Goal: Task Accomplishment & Management: Use online tool/utility

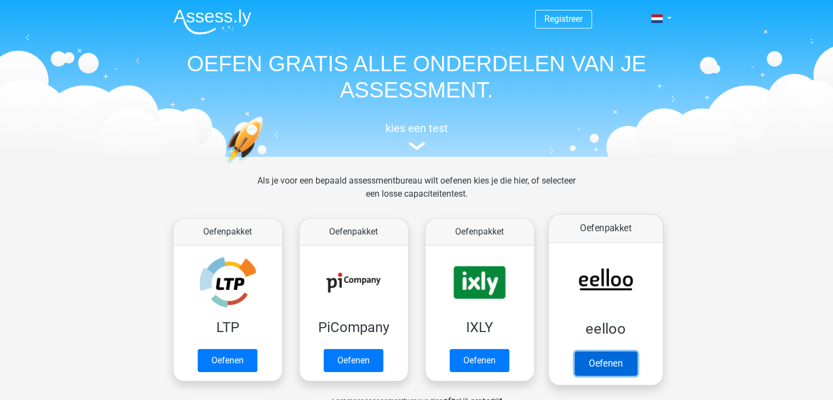
click at [610, 358] on link "Oefenen" at bounding box center [605, 363] width 62 height 24
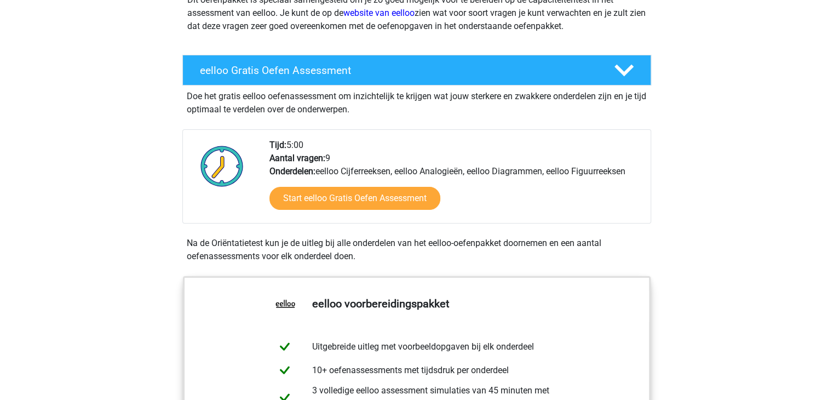
scroll to position [164, 0]
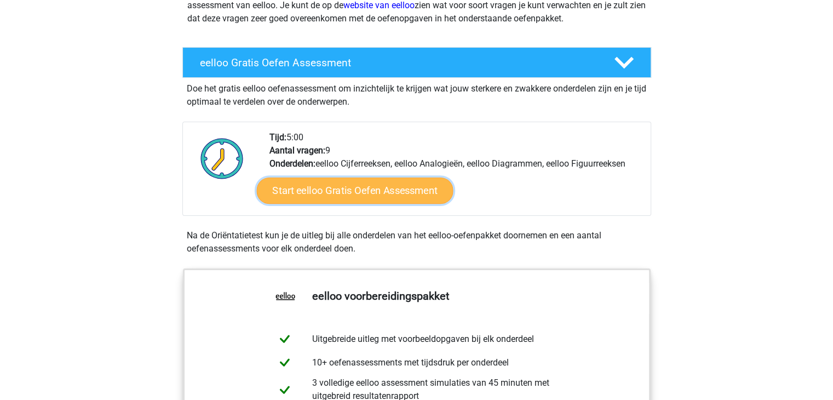
click at [375, 192] on link "Start eelloo Gratis Oefen Assessment" at bounding box center [354, 191] width 197 height 26
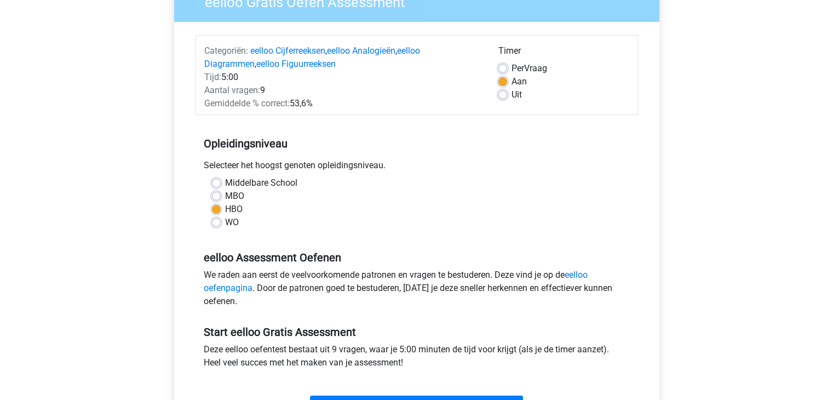
scroll to position [110, 0]
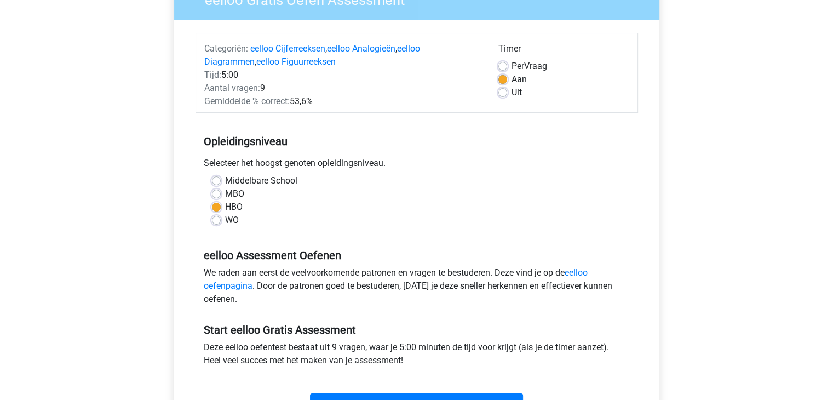
click at [225, 222] on label "WO" at bounding box center [232, 220] width 14 height 13
click at [218, 222] on input "WO" at bounding box center [216, 219] width 9 height 11
radio input "true"
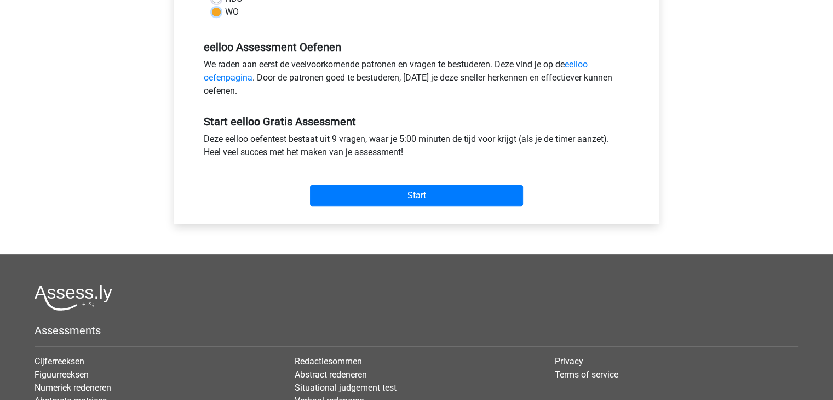
scroll to position [329, 0]
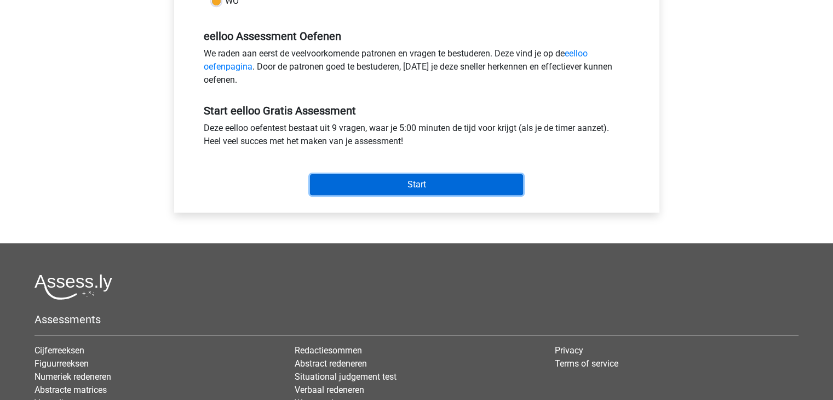
click at [456, 182] on input "Start" at bounding box center [416, 184] width 213 height 21
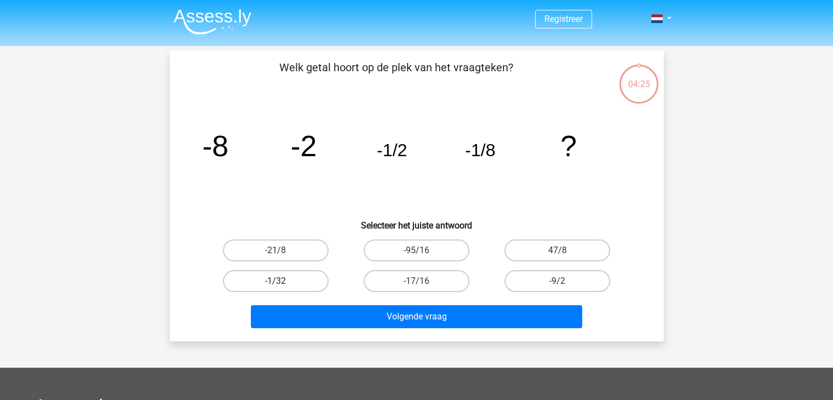
click at [283, 282] on label "-1/32" at bounding box center [276, 281] width 106 height 22
click at [283, 282] on input "-1/32" at bounding box center [279, 284] width 7 height 7
radio input "true"
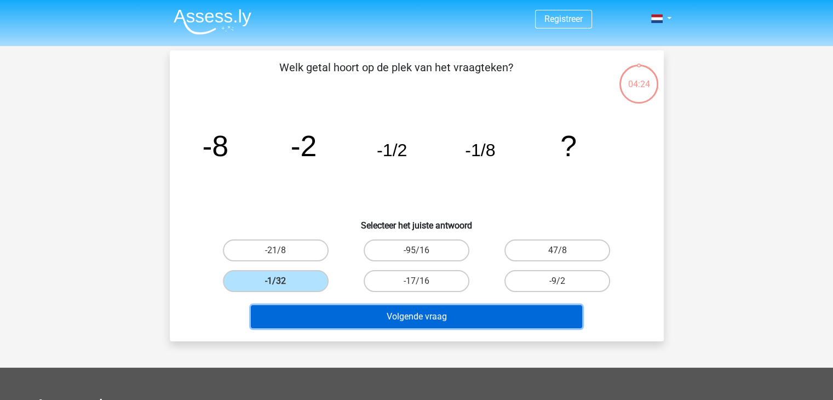
click at [440, 314] on button "Volgende vraag" at bounding box center [417, 316] width 332 height 23
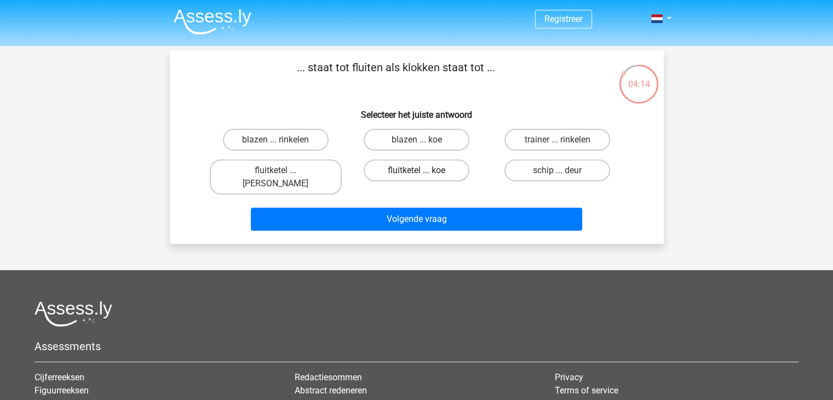
click at [409, 174] on label "fluitketel ... koe" at bounding box center [417, 170] width 106 height 22
click at [416, 174] on input "fluitketel ... koe" at bounding box center [419, 173] width 7 height 7
radio input "true"
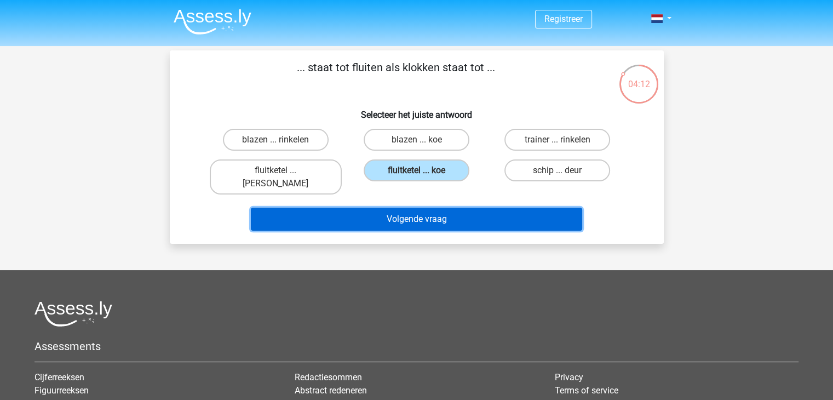
click at [408, 208] on button "Volgende vraag" at bounding box center [417, 219] width 332 height 23
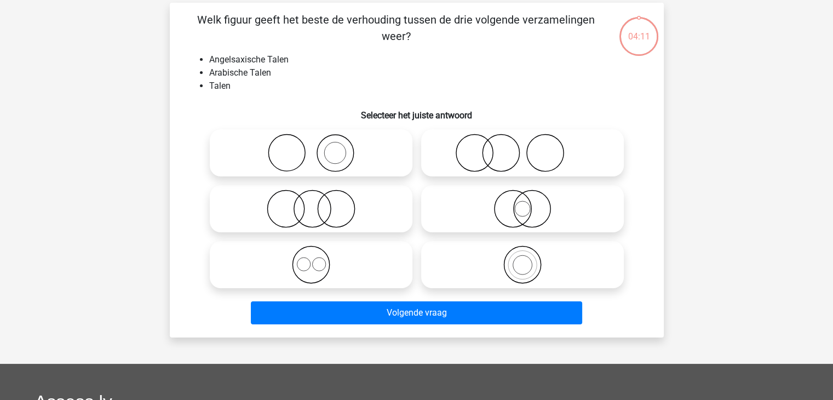
scroll to position [50, 0]
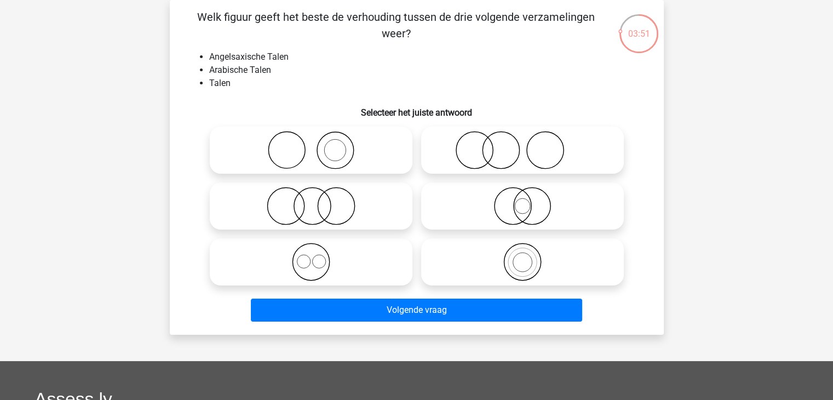
click at [319, 259] on icon at bounding box center [311, 262] width 194 height 38
click at [318, 256] on input "radio" at bounding box center [314, 252] width 7 height 7
radio input "true"
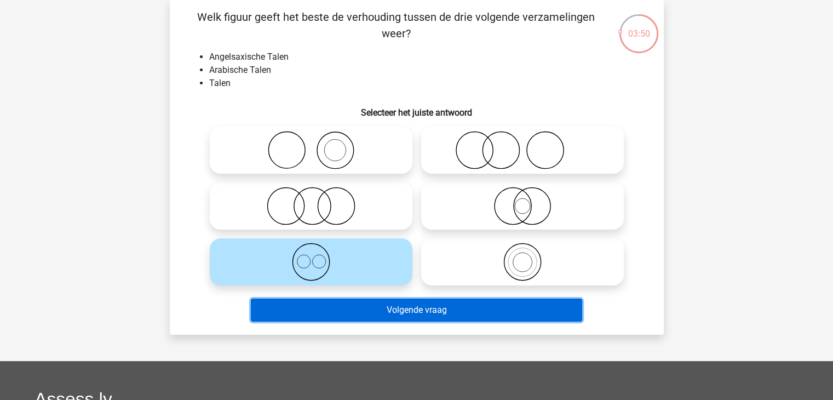
click at [419, 304] on button "Volgende vraag" at bounding box center [417, 310] width 332 height 23
